Goal: Task Accomplishment & Management: Manage account settings

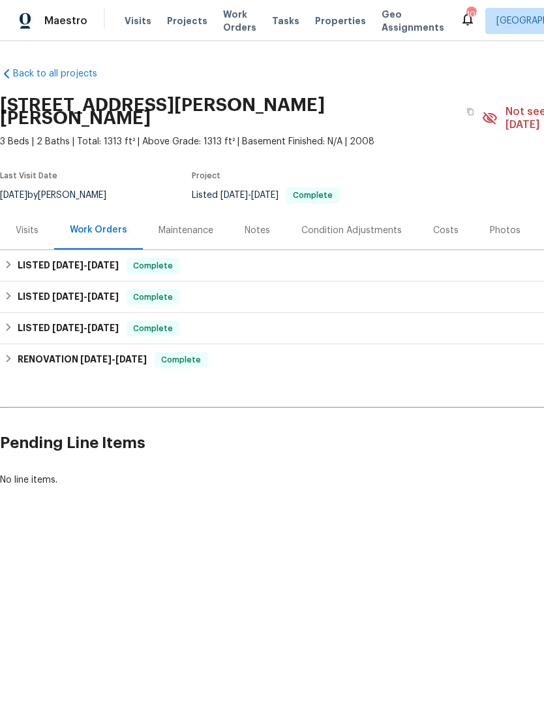
click at [498, 224] on div "Photos" at bounding box center [505, 230] width 31 height 13
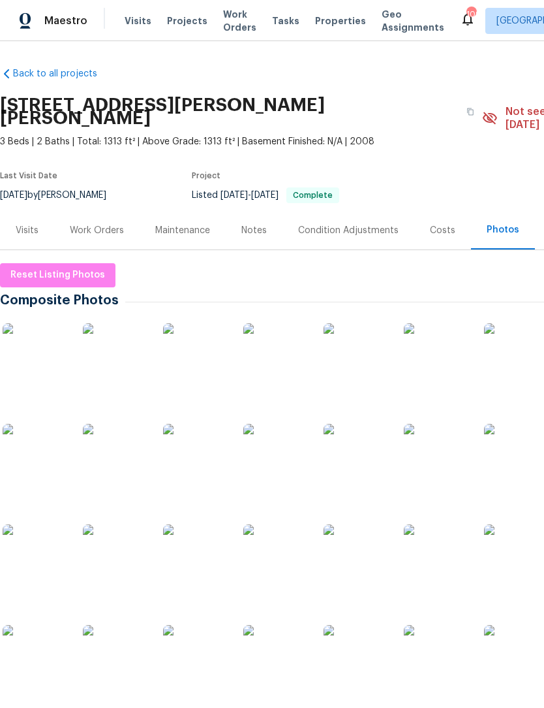
click at [116, 349] on img at bounding box center [115, 355] width 65 height 65
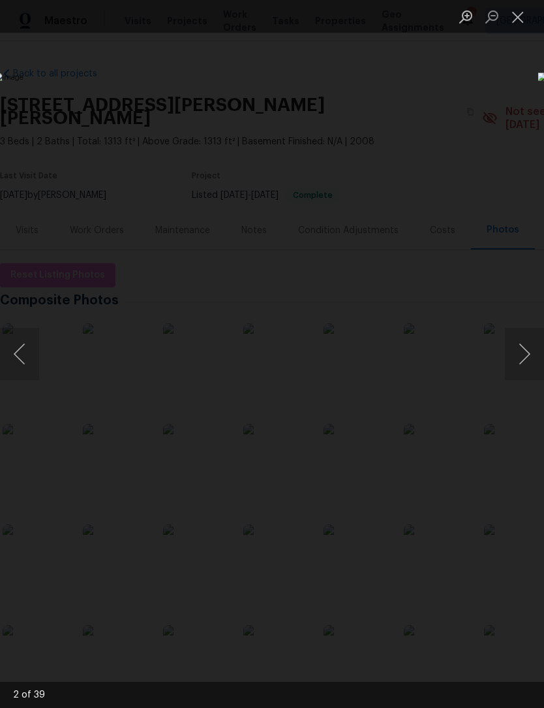
click at [427, 320] on img "Lightbox" at bounding box center [210, 353] width 433 height 563
click at [522, 21] on button "Close lightbox" at bounding box center [518, 16] width 26 height 23
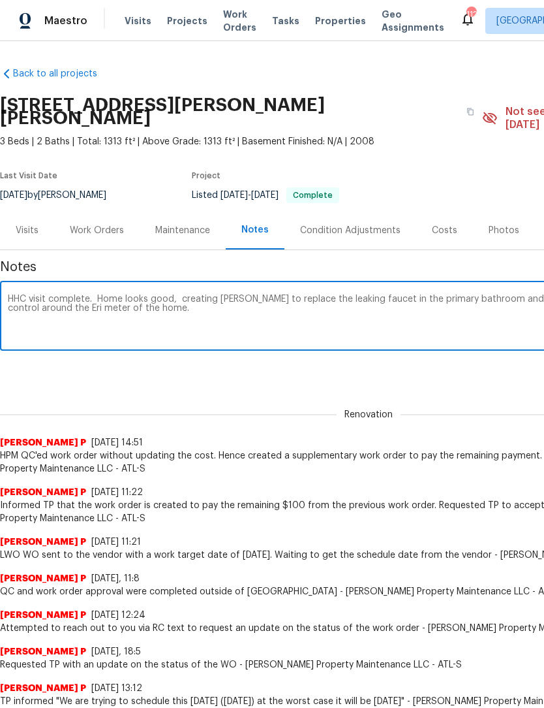
click at [22, 294] on textarea "HHC visit complete. Home looks good, creating [PERSON_NAME] to replace the leak…" at bounding box center [369, 317] width 722 height 46
click at [142, 294] on textarea "HHC visit complete. Home looks good, creating [PERSON_NAME] to replace the leak…" at bounding box center [369, 317] width 722 height 46
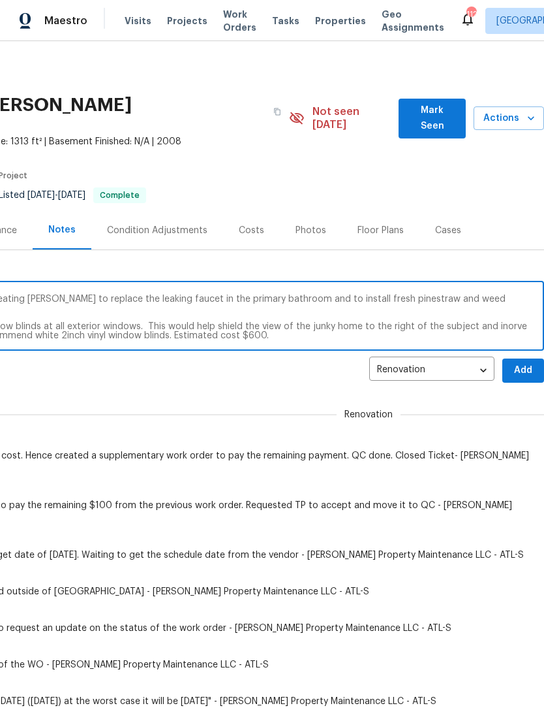
scroll to position [0, 193]
click at [503, 315] on textarea "HHC visit complete. Home looks good, creating [PERSON_NAME] to replace the leak…" at bounding box center [176, 317] width 722 height 46
type textarea "HHC visit complete. Home looks good, creating [PERSON_NAME] to replace the leak…"
click at [526, 362] on span "Add" at bounding box center [523, 370] width 21 height 16
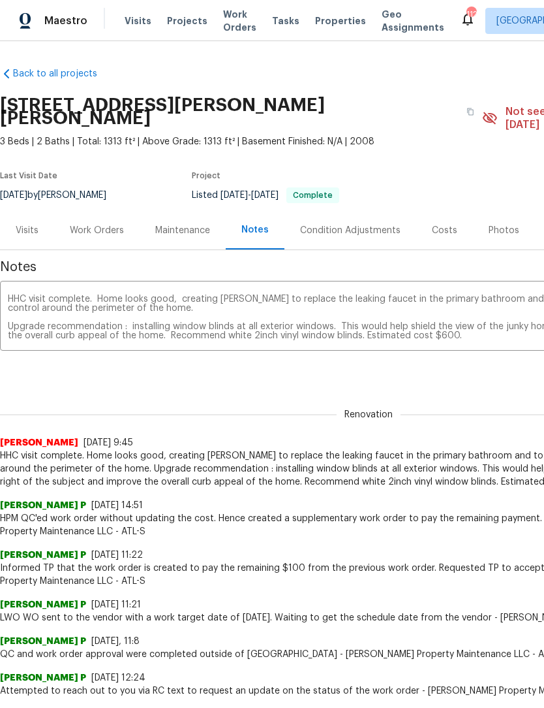
scroll to position [0, 0]
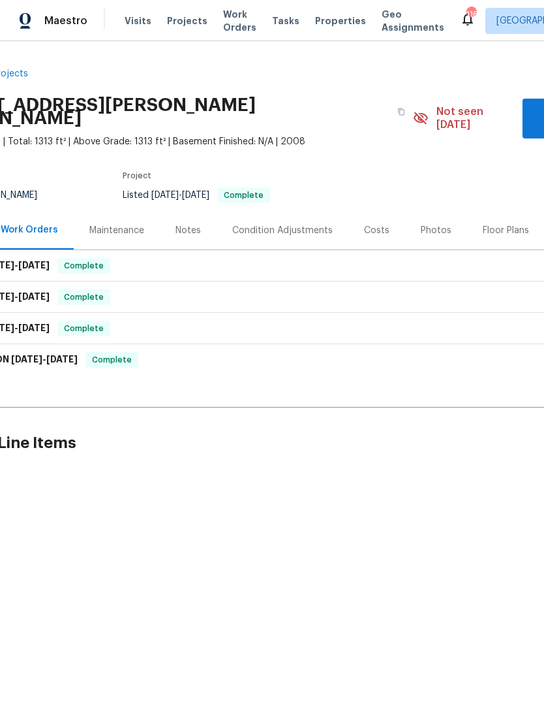
scroll to position [0, 191]
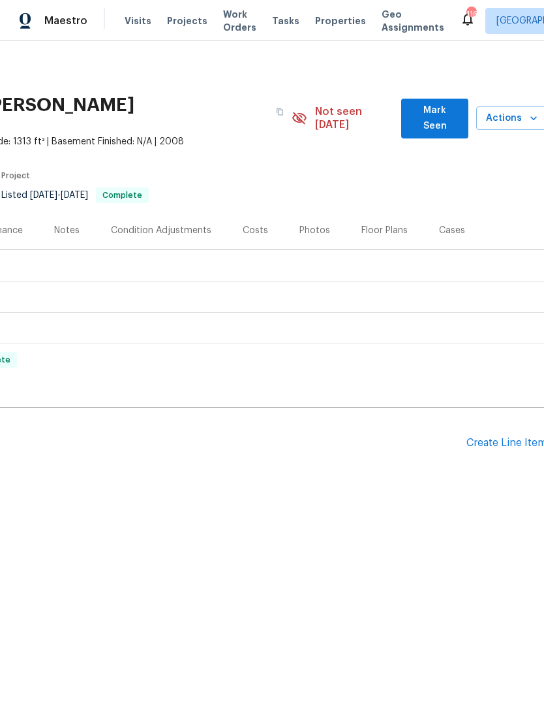
click at [444, 114] on span "Mark Seen" at bounding box center [435, 118] width 46 height 32
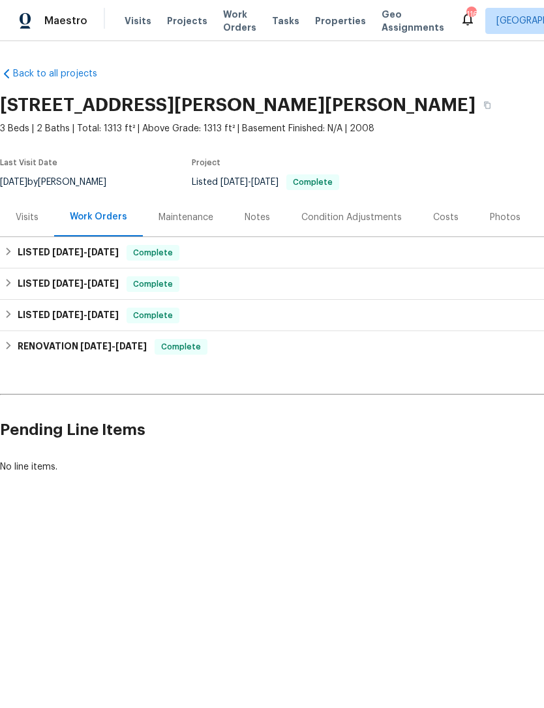
scroll to position [0, 0]
click at [249, 219] on div "Notes" at bounding box center [257, 217] width 25 height 13
